Goal: Information Seeking & Learning: Understand process/instructions

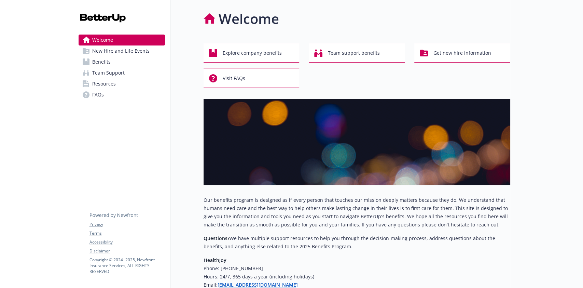
click at [104, 64] on span "Benefits" at bounding box center [101, 61] width 18 height 11
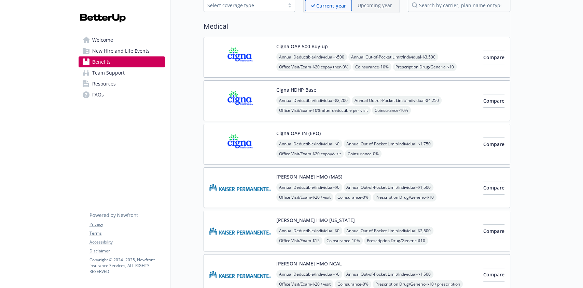
scroll to position [137, 0]
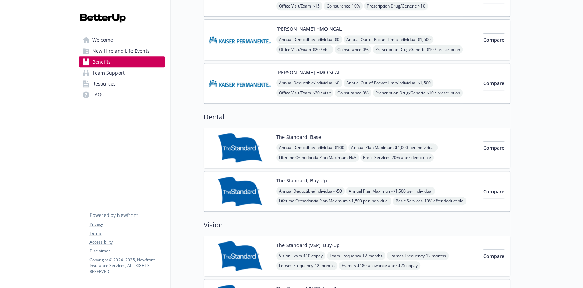
click at [311, 133] on button "The Standard, Base" at bounding box center [298, 136] width 45 height 7
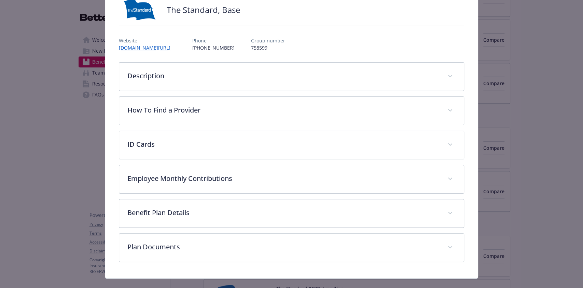
scroll to position [65, 0]
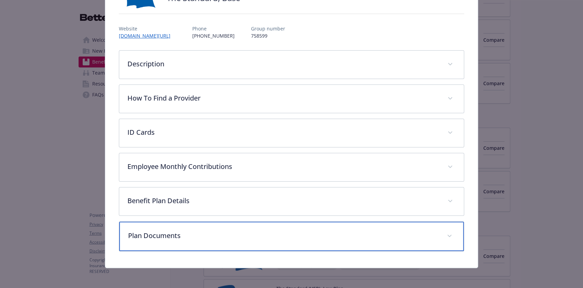
click at [458, 232] on div "Plan Documents" at bounding box center [291, 235] width 344 height 29
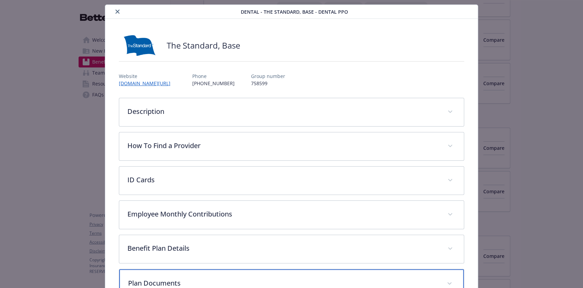
scroll to position [0, 0]
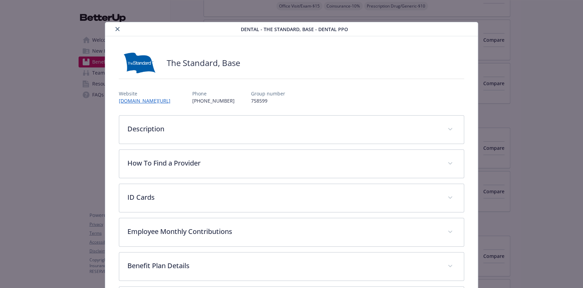
click at [114, 27] on button "close" at bounding box center [117, 29] width 8 height 8
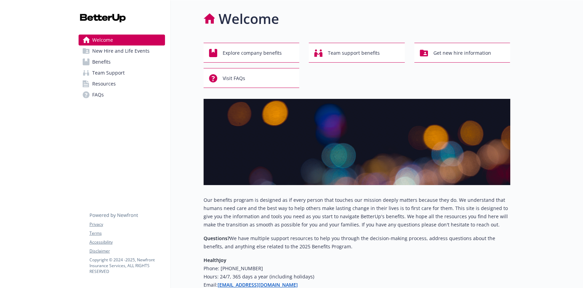
drag, startPoint x: 0, startPoint y: 0, endPoint x: 96, endPoint y: 59, distance: 112.6
click at [96, 59] on span "Benefits" at bounding box center [101, 61] width 18 height 11
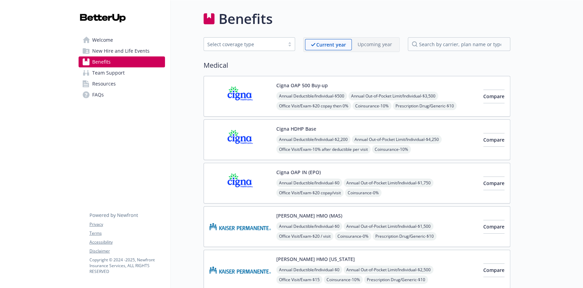
click at [302, 82] on button "Cigna OAP 500 Buy-up" at bounding box center [302, 85] width 52 height 7
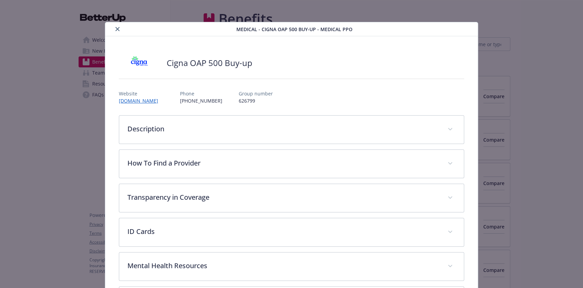
scroll to position [20, 0]
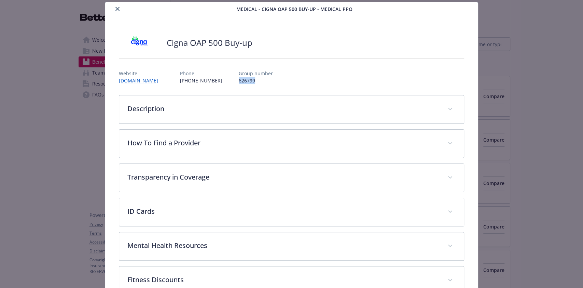
click at [116, 9] on icon "close" at bounding box center [118, 9] width 4 height 4
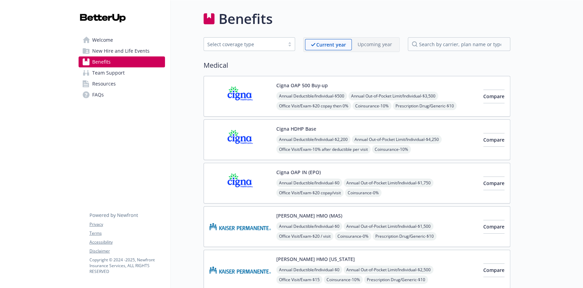
click at [285, 86] on button "Cigna OAP 500 Buy-up" at bounding box center [302, 85] width 52 height 7
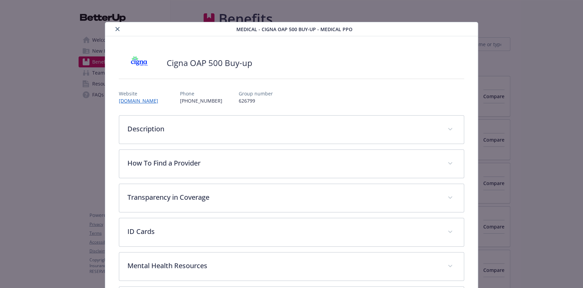
scroll to position [20, 0]
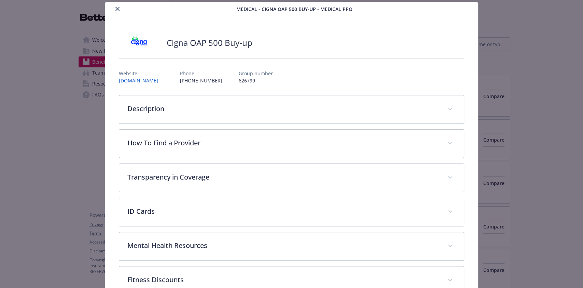
click at [116, 10] on icon "close" at bounding box center [118, 9] width 4 height 4
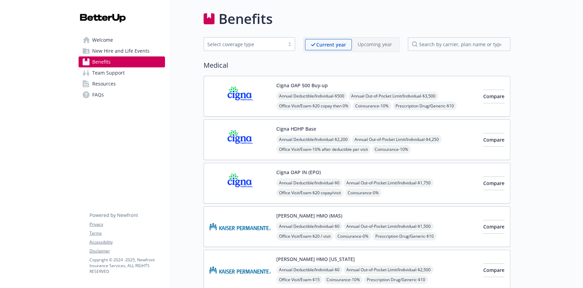
click at [121, 51] on span "New Hire and Life Events" at bounding box center [120, 50] width 57 height 11
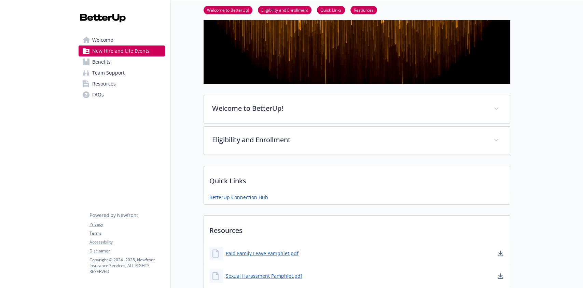
scroll to position [67, 0]
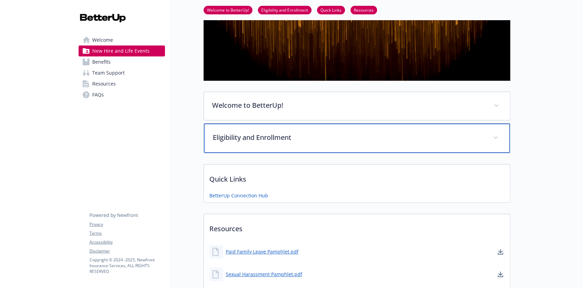
click at [503, 132] on div "Eligibility and Enrollment" at bounding box center [357, 137] width 306 height 29
